Goal: Entertainment & Leisure: Consume media (video, audio)

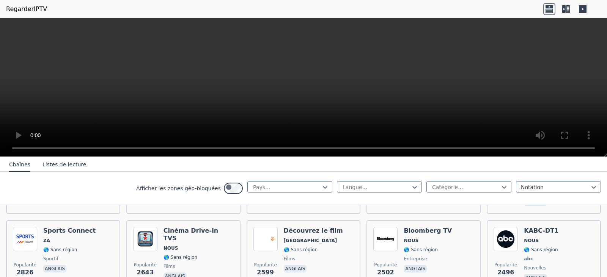
scroll to position [304, 0]
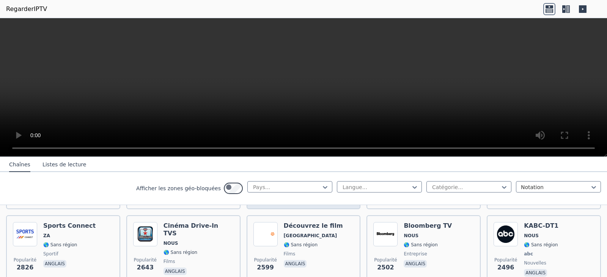
click at [278, 203] on div "Popularité 3308" at bounding box center [266, 175] width 24 height 55
click at [318, 173] on font "🌎 Sans région" at bounding box center [301, 170] width 34 height 5
click at [271, 172] on img at bounding box center [266, 160] width 24 height 24
click at [266, 228] on div at bounding box center [266, 228] width 0 height 0
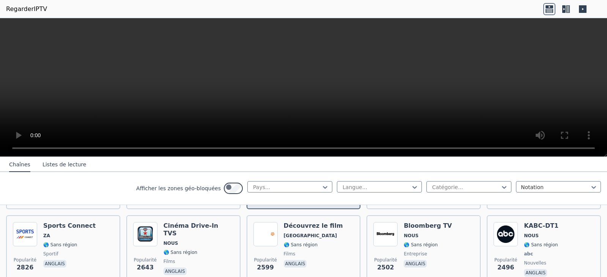
click at [271, 172] on img at bounding box center [266, 160] width 24 height 24
click at [246, 172] on nav "Chaînes Listes de lecture" at bounding box center [303, 164] width 607 height 15
click at [342, 191] on div at bounding box center [376, 188] width 69 height 8
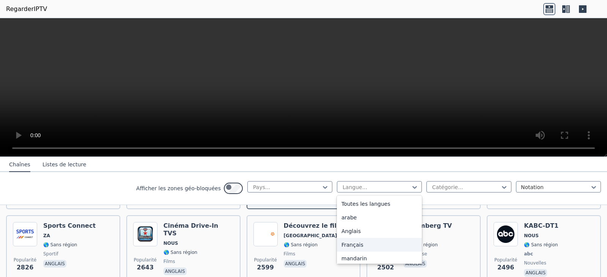
click at [342, 248] on font "Français" at bounding box center [353, 245] width 22 height 6
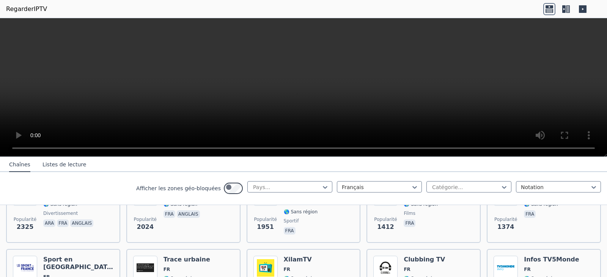
scroll to position [228, 0]
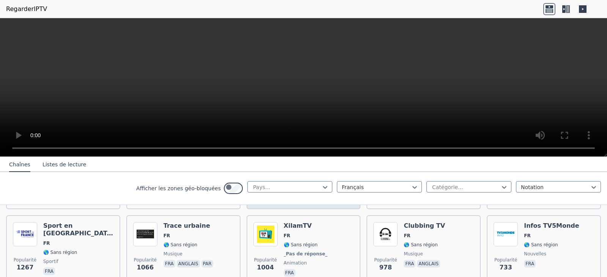
click at [271, 197] on font "1951" at bounding box center [265, 193] width 17 height 7
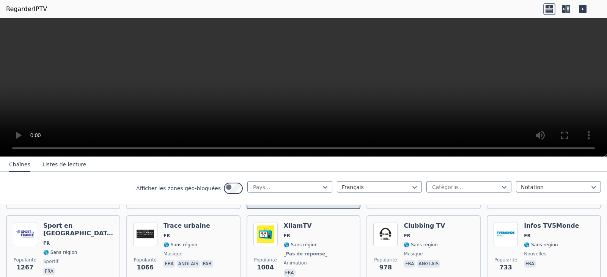
click at [310, 203] on span "fra" at bounding box center [319, 198] width 70 height 9
click at [296, 181] on font "🌎 Sans région" at bounding box center [301, 178] width 34 height 5
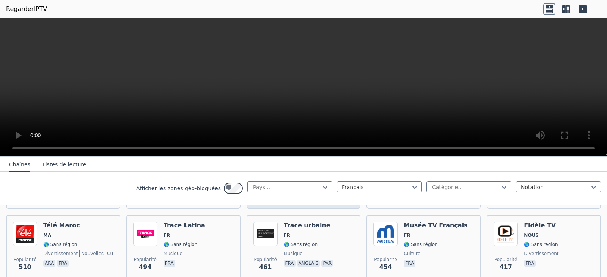
scroll to position [380, 0]
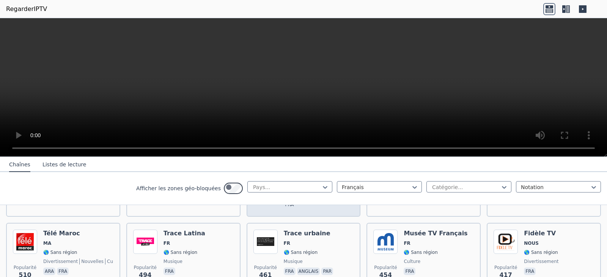
click at [321, 161] on font "Pleins feux sur Rakuten TV" at bounding box center [309, 153] width 51 height 15
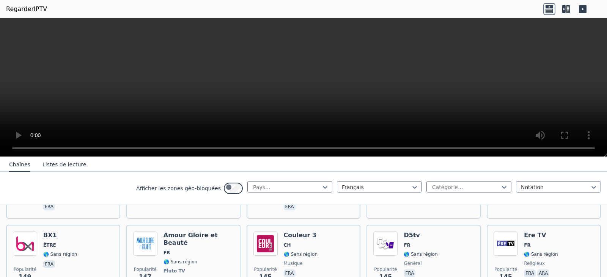
scroll to position [1025, 0]
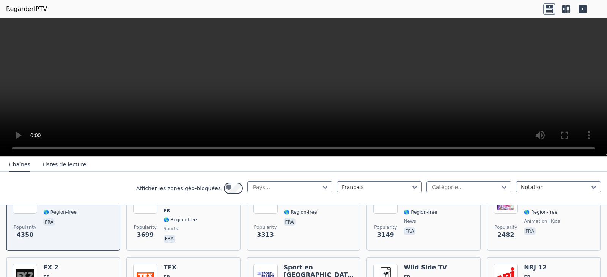
scroll to position [114, 0]
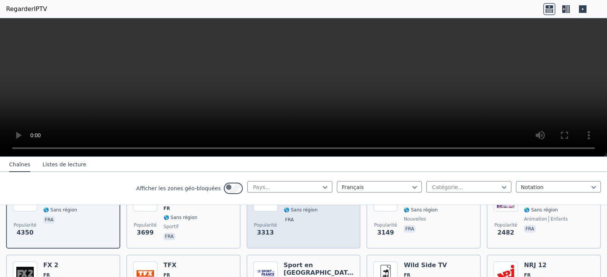
click at [303, 204] on font "[GEOGRAPHIC_DATA]" at bounding box center [311, 200] width 54 height 5
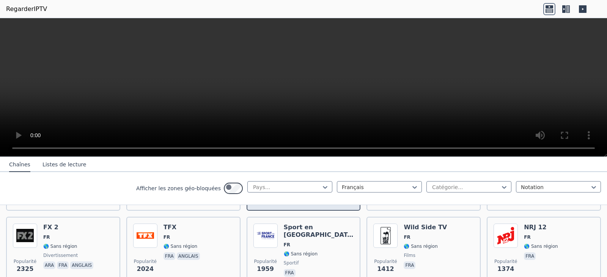
scroll to position [228, 0]
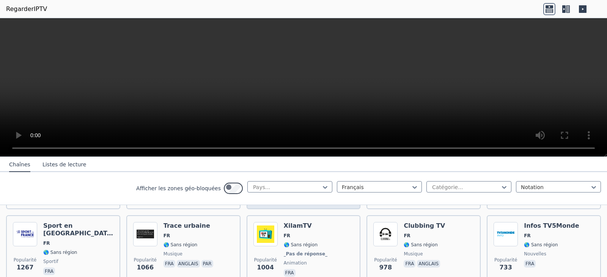
click at [299, 190] on font "sportif" at bounding box center [291, 187] width 15 height 5
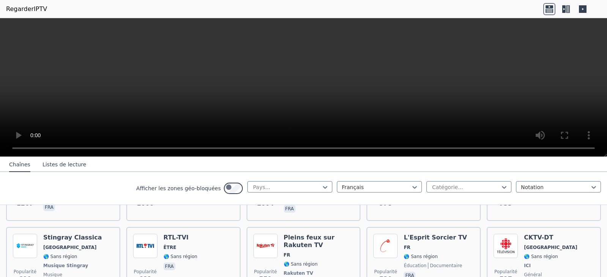
scroll to position [380, 0]
